Goal: Find specific page/section: Find specific page/section

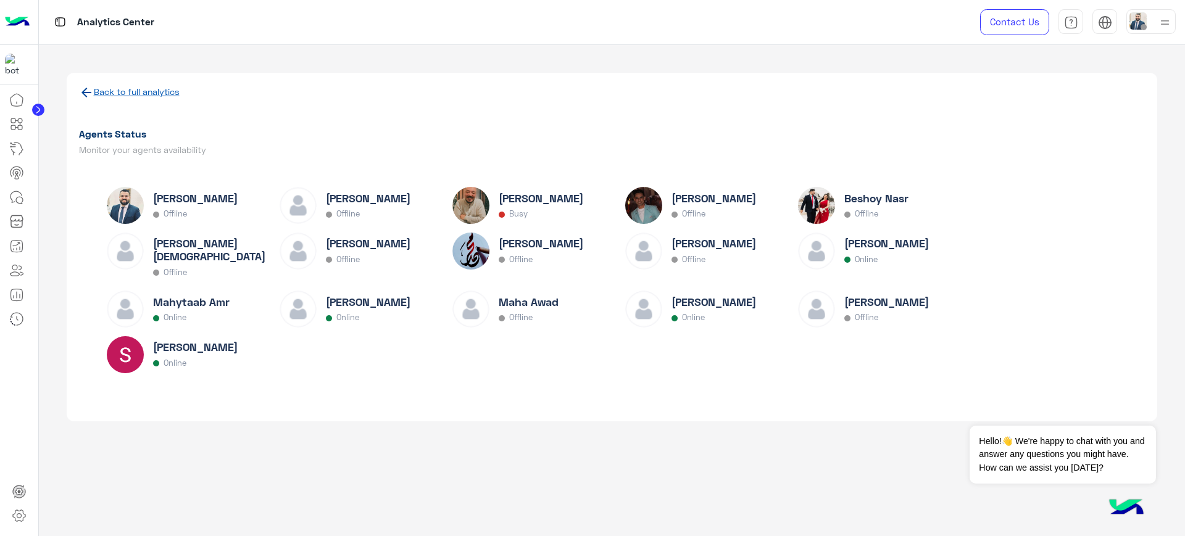
click at [107, 94] on link "Back to full analytics" at bounding box center [137, 91] width 86 height 10
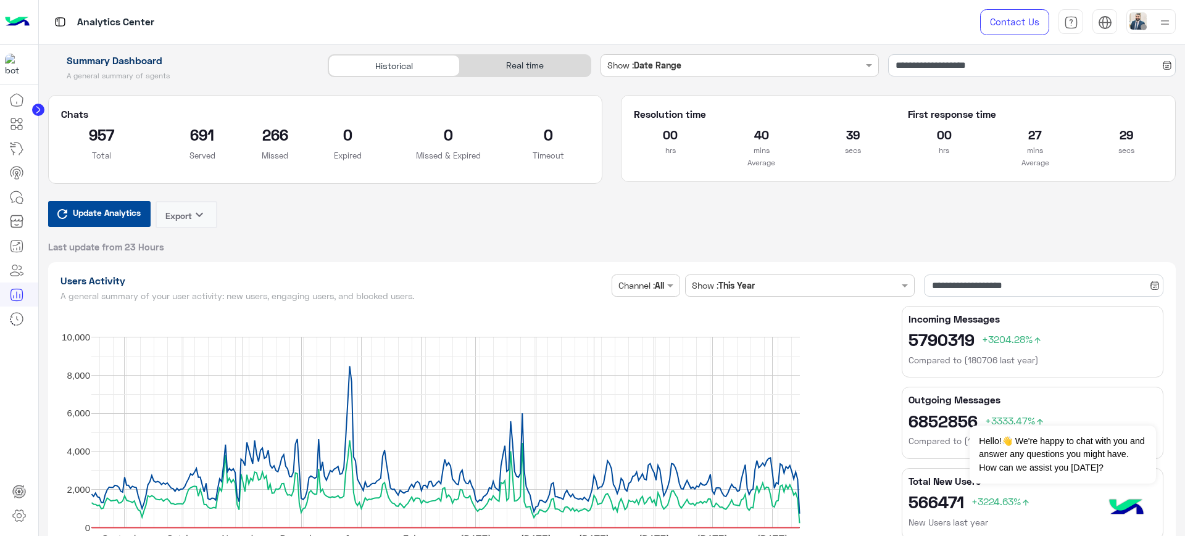
click at [505, 77] on div "Historical Real time" at bounding box center [459, 69] width 282 height 31
click at [517, 71] on div "Real time" at bounding box center [525, 66] width 131 height 22
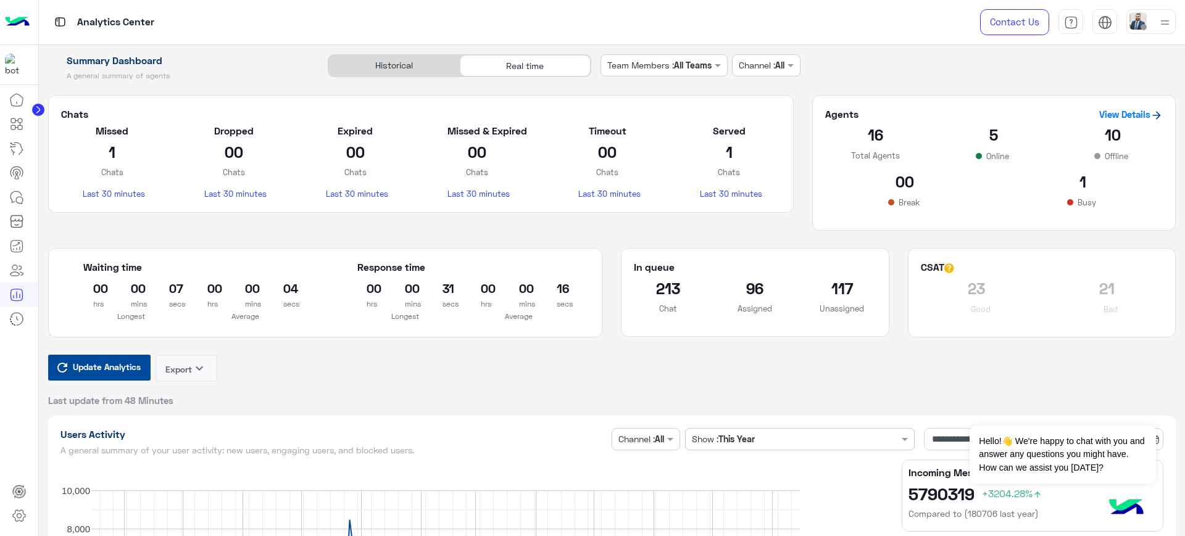
click at [110, 367] on span "Update Analytics" at bounding box center [107, 367] width 74 height 17
